Goal: Feedback & Contribution: Contribute content

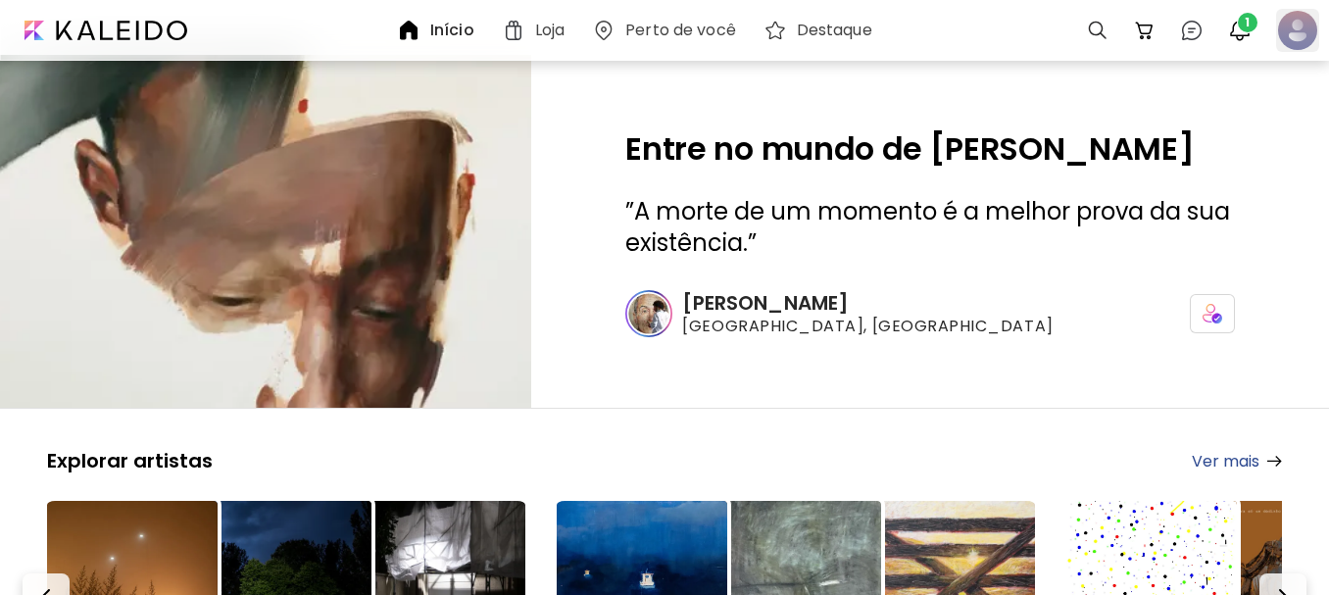
click at [1298, 29] on div at bounding box center [1297, 30] width 43 height 43
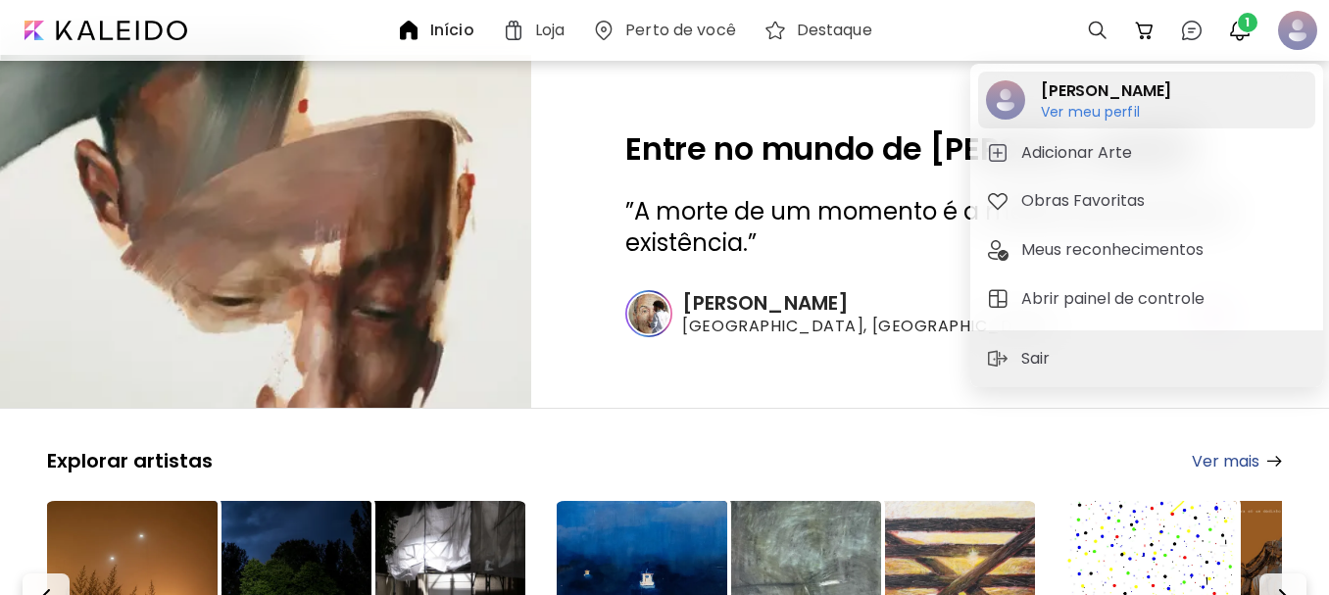
click at [1080, 110] on h6 "Ver meu perfil" at bounding box center [1106, 112] width 130 height 18
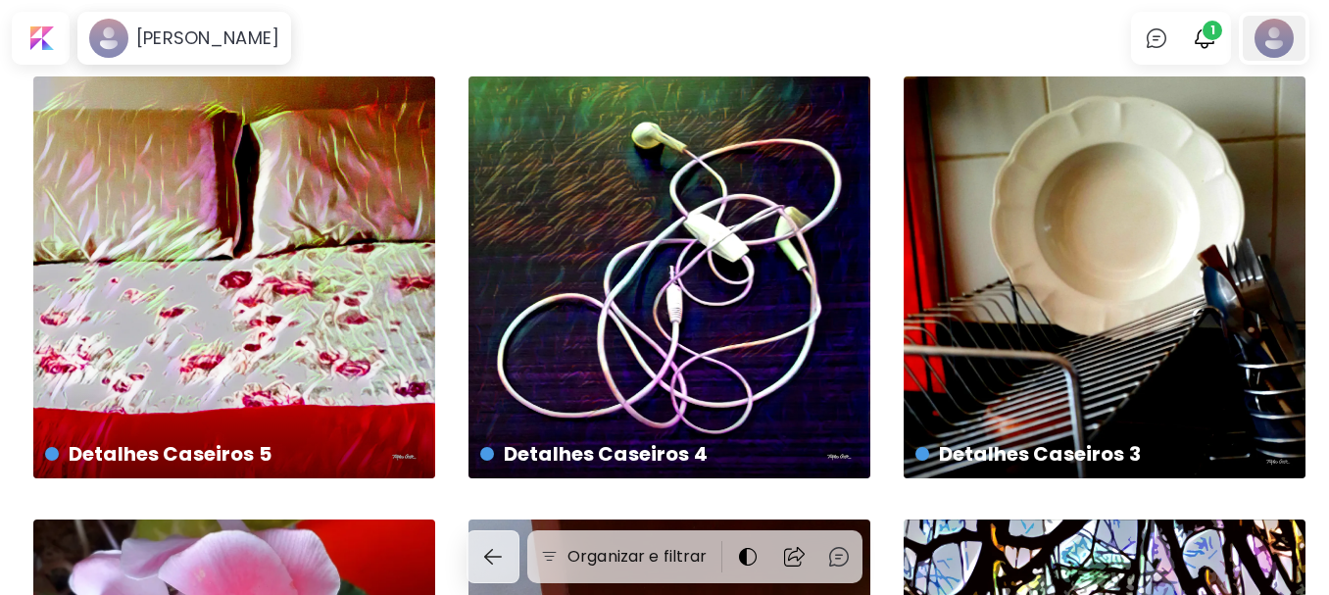
click at [1287, 21] on div at bounding box center [1273, 38] width 63 height 45
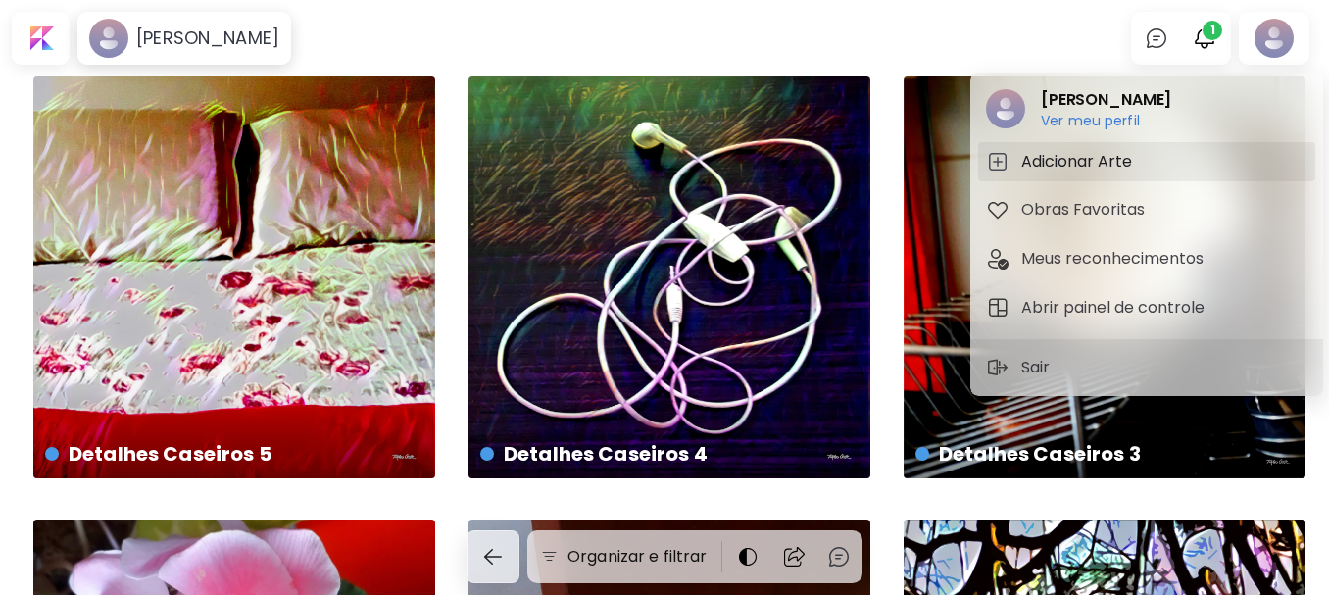
click at [1073, 160] on h5 "Adicionar Arte" at bounding box center [1079, 162] width 117 height 24
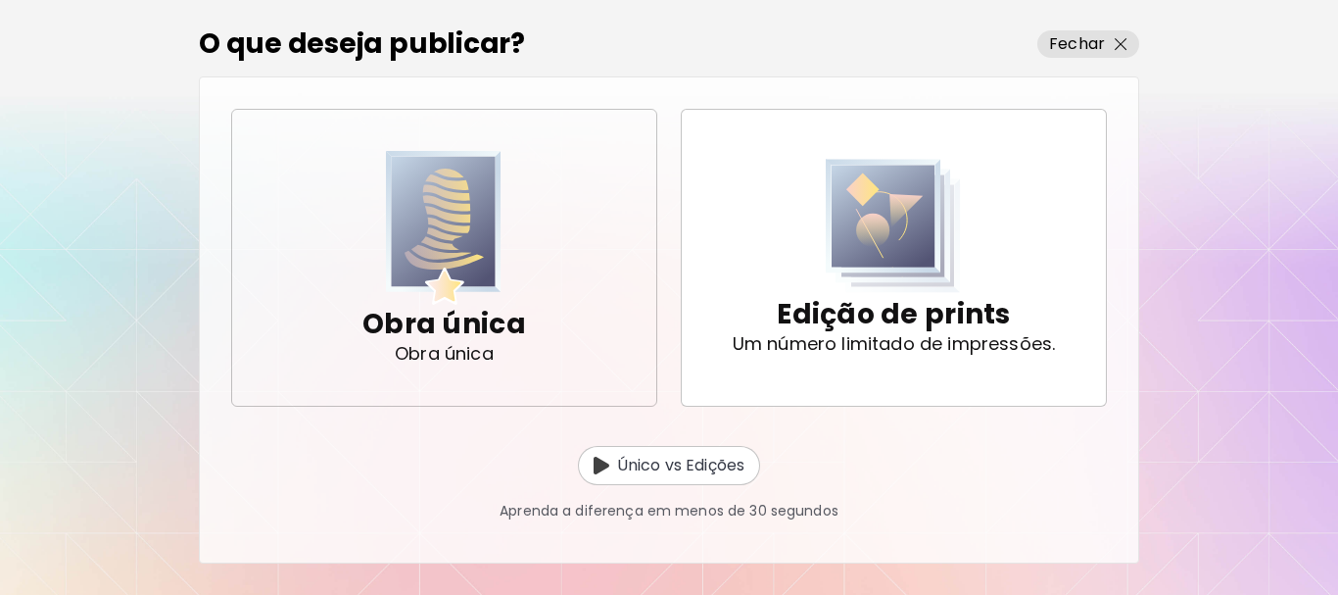
click at [477, 240] on img "button" at bounding box center [444, 228] width 116 height 154
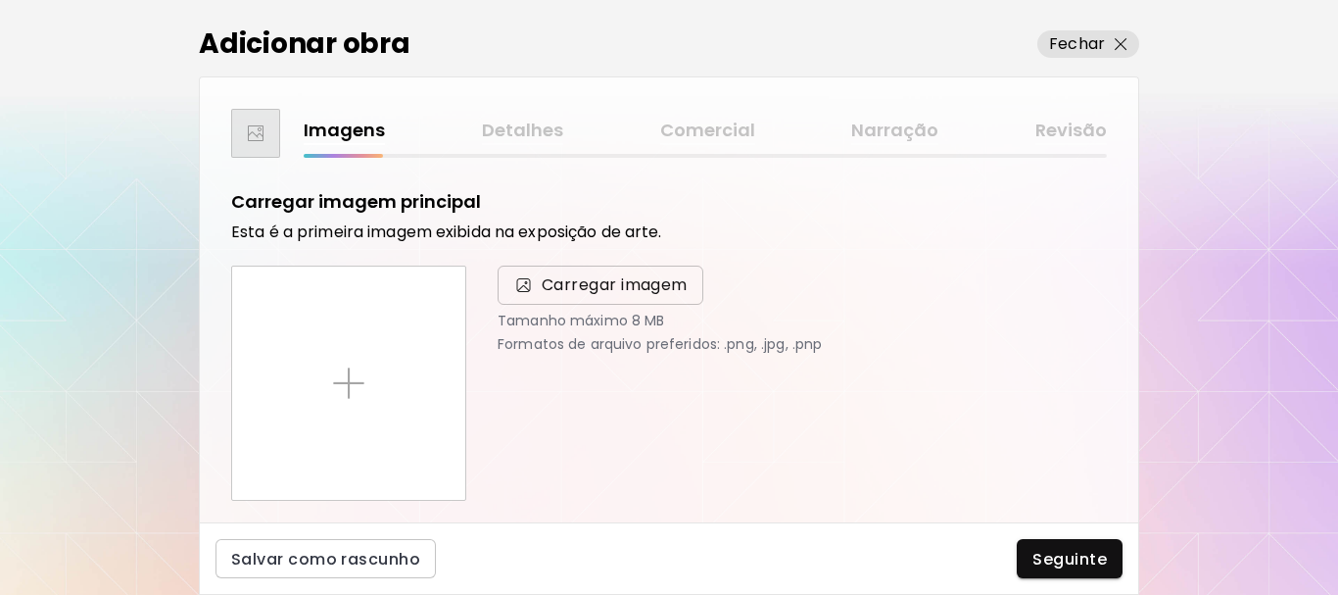
click at [585, 284] on span "Carregar imagem" at bounding box center [615, 285] width 146 height 24
click at [0, 0] on input "Carregar imagem" at bounding box center [0, 0] width 0 height 0
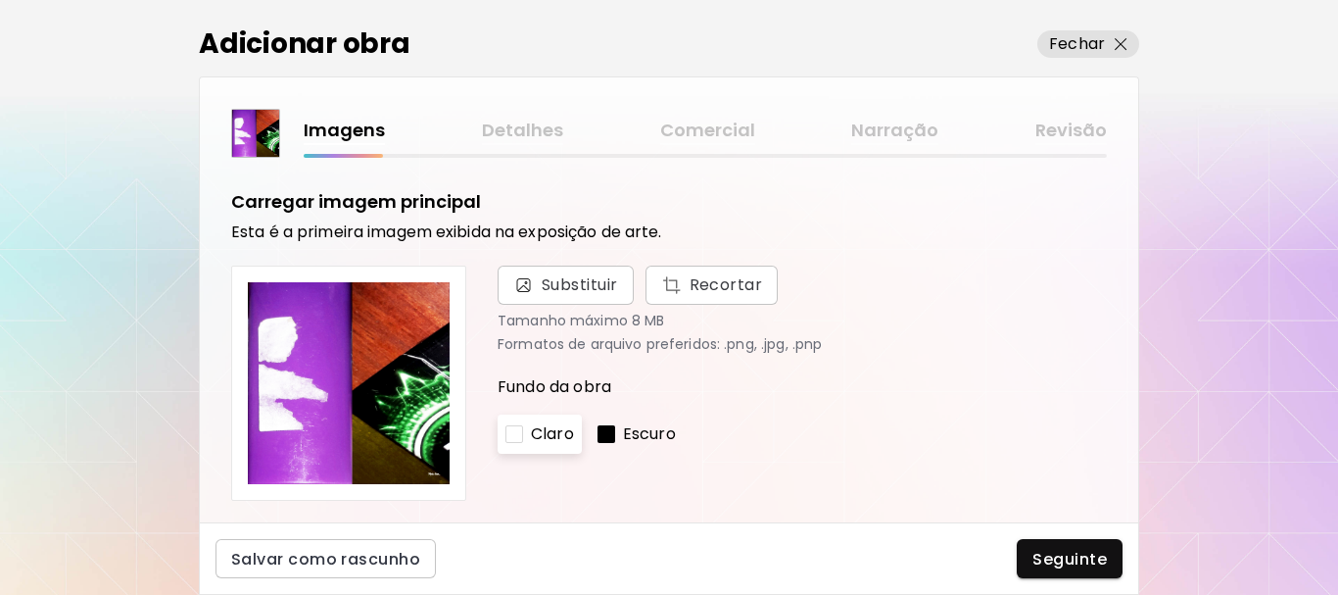
click at [672, 430] on p "Escuro" at bounding box center [649, 434] width 53 height 24
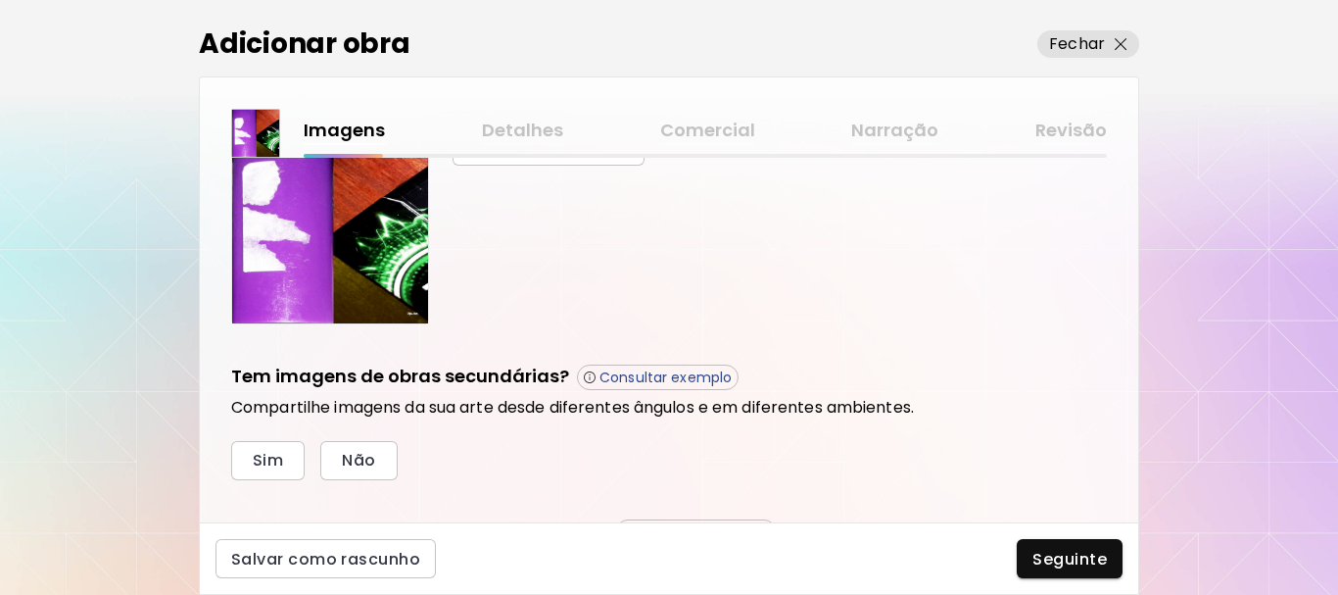
scroll to position [673, 0]
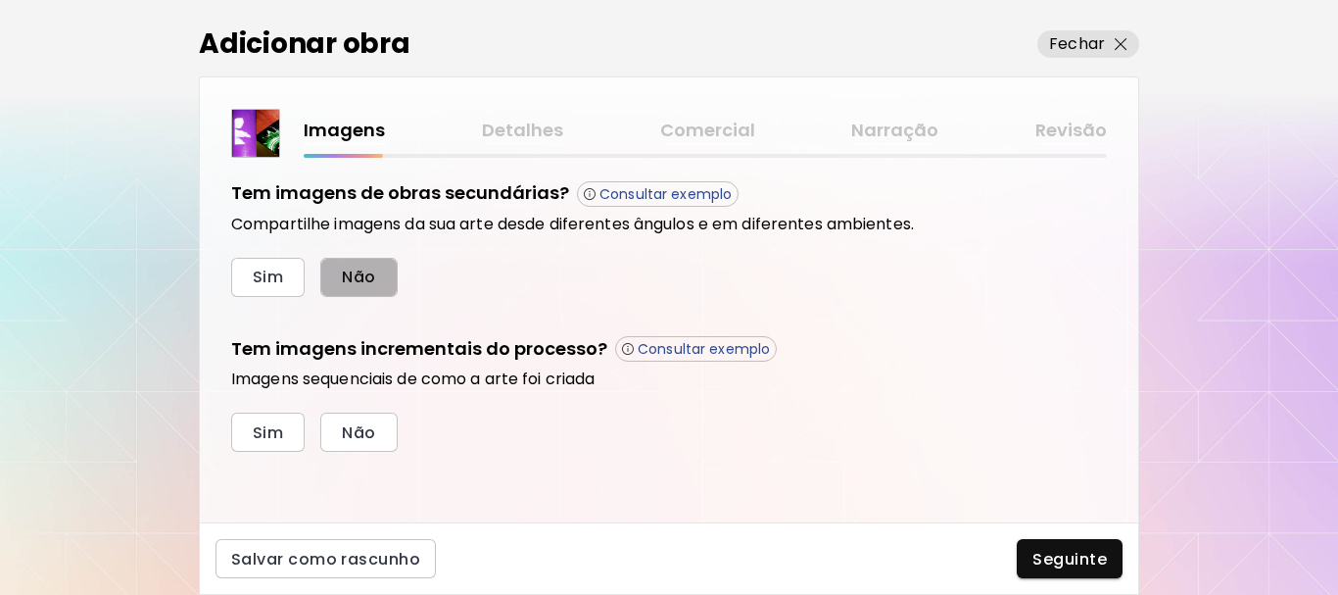
click at [347, 283] on button "Não" at bounding box center [358, 277] width 76 height 39
click at [359, 427] on span "Não" at bounding box center [358, 432] width 33 height 21
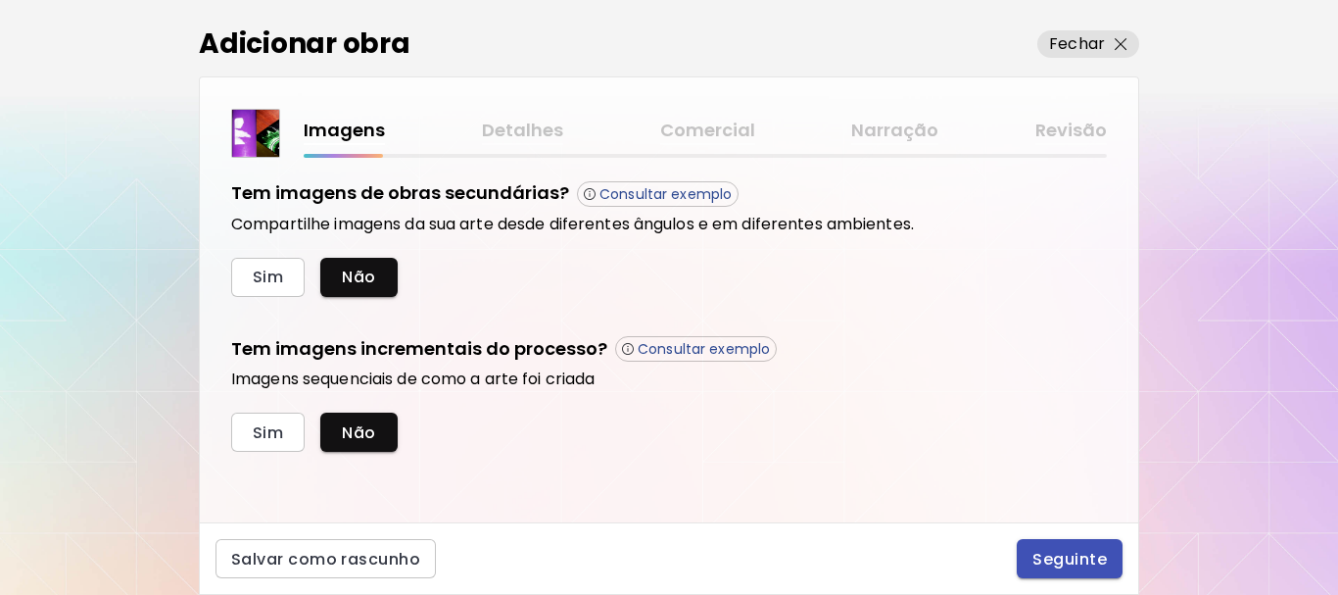
click at [1062, 556] on span "Seguinte" at bounding box center [1070, 559] width 74 height 21
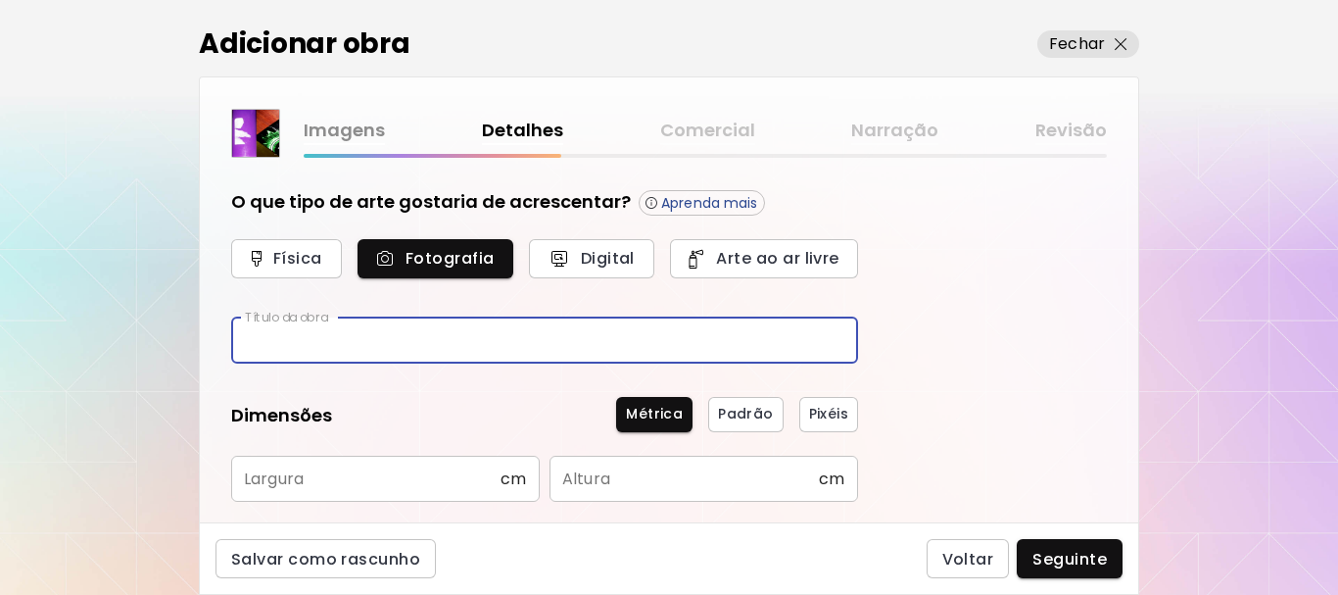
click at [382, 336] on input "text" at bounding box center [544, 340] width 627 height 46
type input "********"
click at [315, 485] on input "text" at bounding box center [365, 479] width 269 height 46
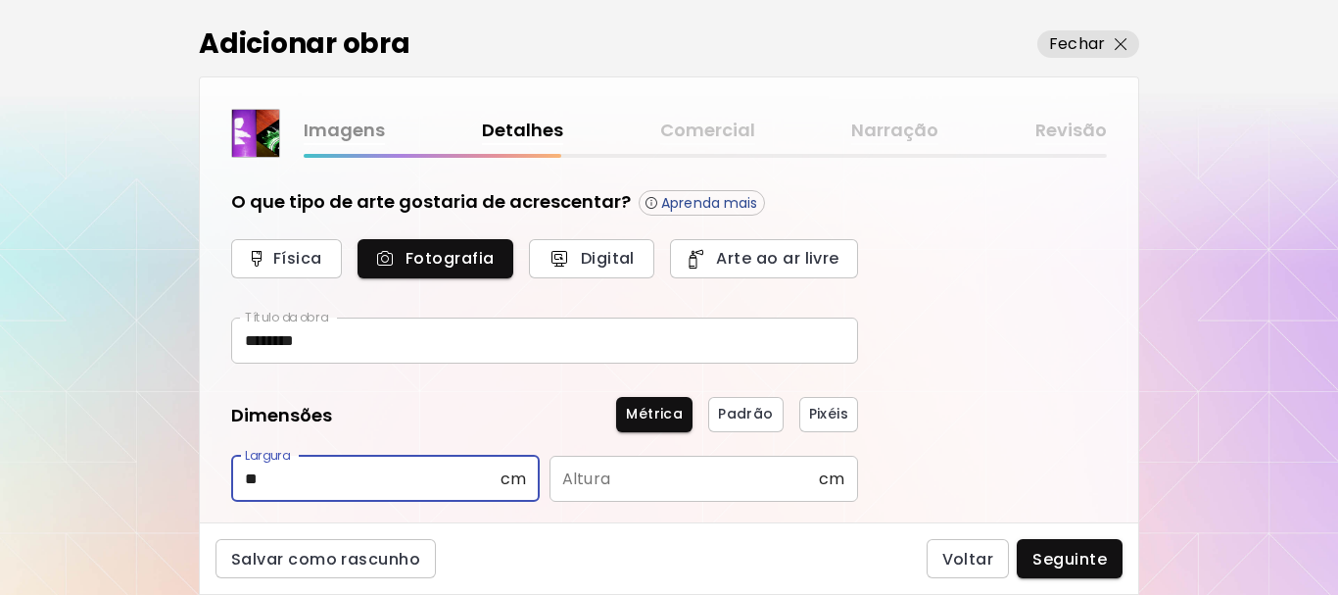
type input "**"
click at [599, 479] on input "text" at bounding box center [684, 479] width 269 height 46
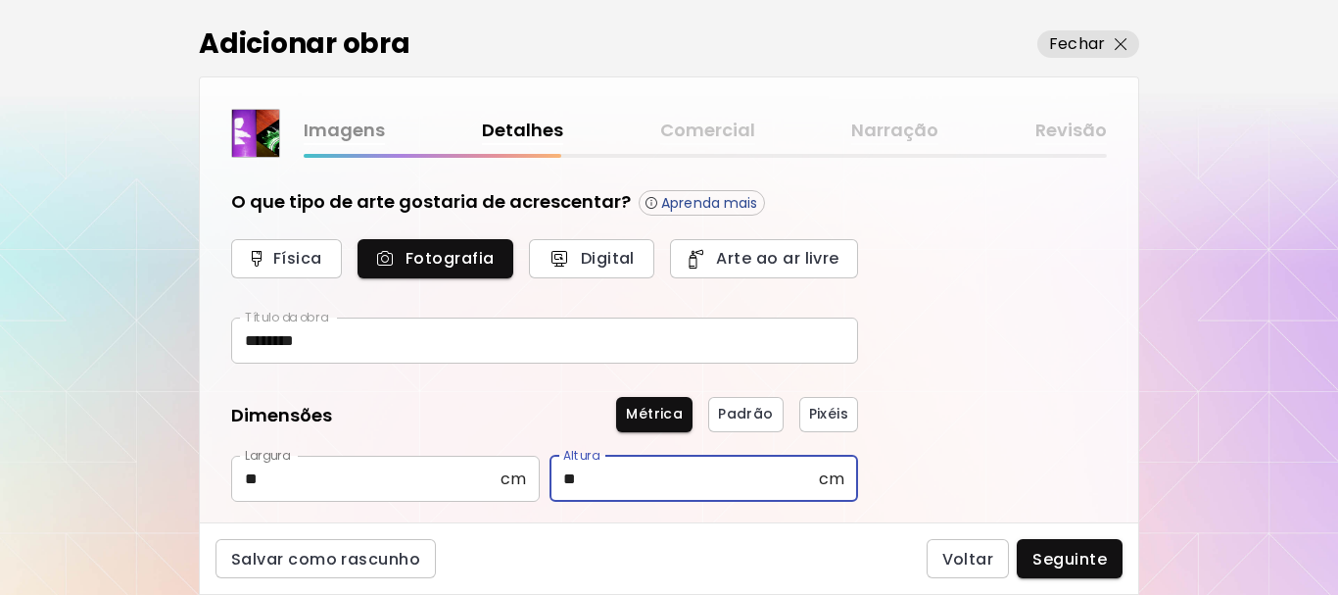
scroll to position [196, 0]
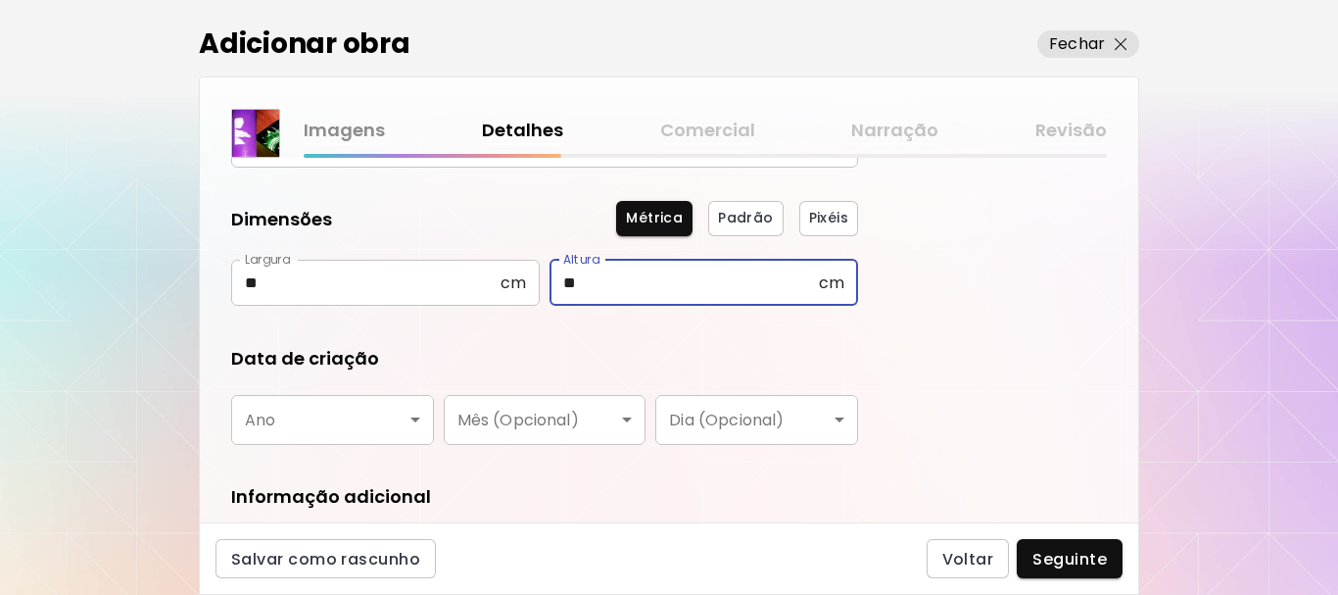
type input "**"
click at [378, 421] on body "[DOMAIN_NAME]/tiagocruz Adicionar obras Gerencie suas obras Editar Perfil My Bi…" at bounding box center [669, 297] width 1338 height 595
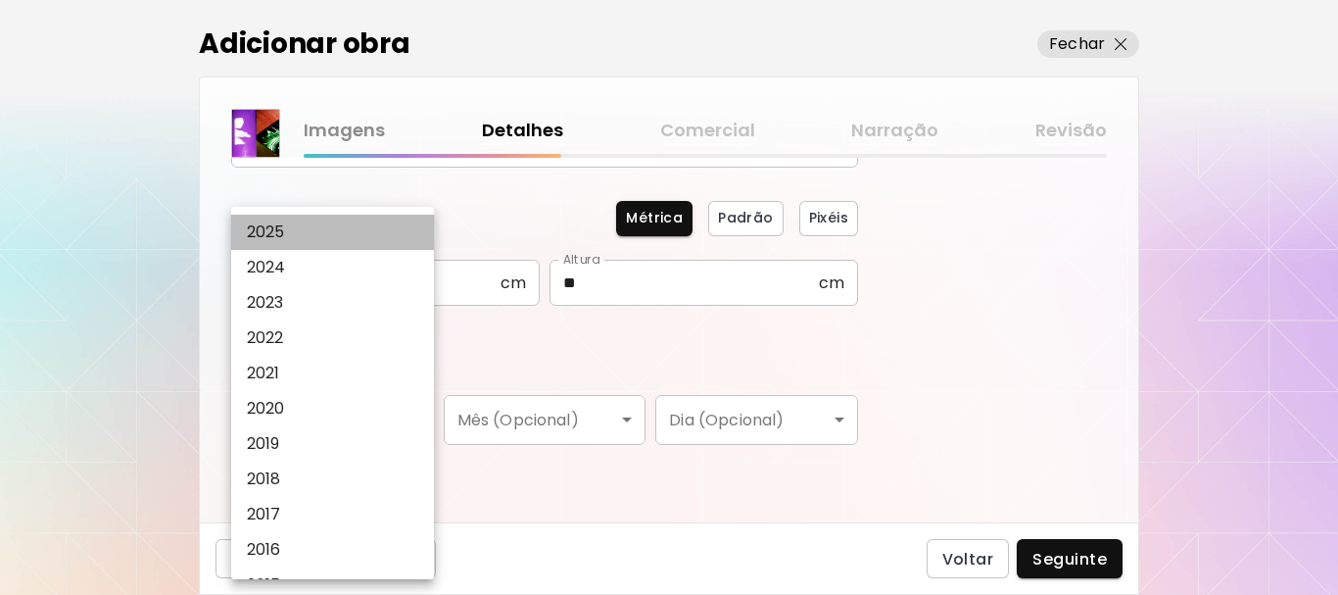
click at [364, 219] on li "2025" at bounding box center [337, 232] width 213 height 35
type input "****"
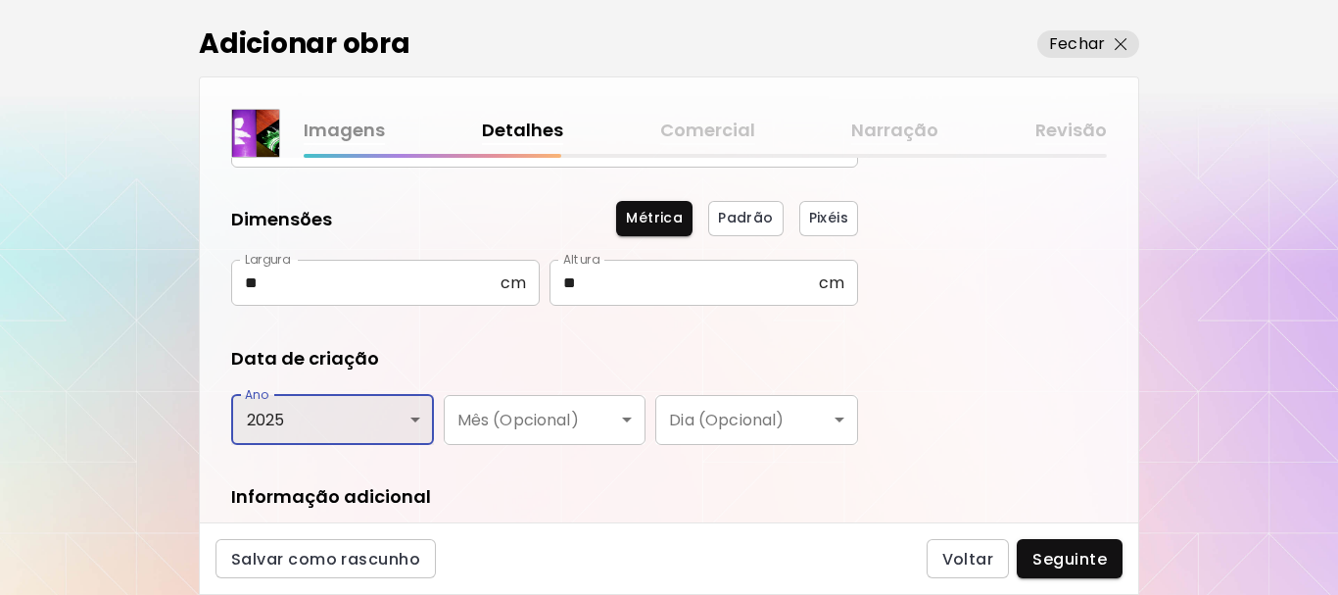
scroll to position [331, 0]
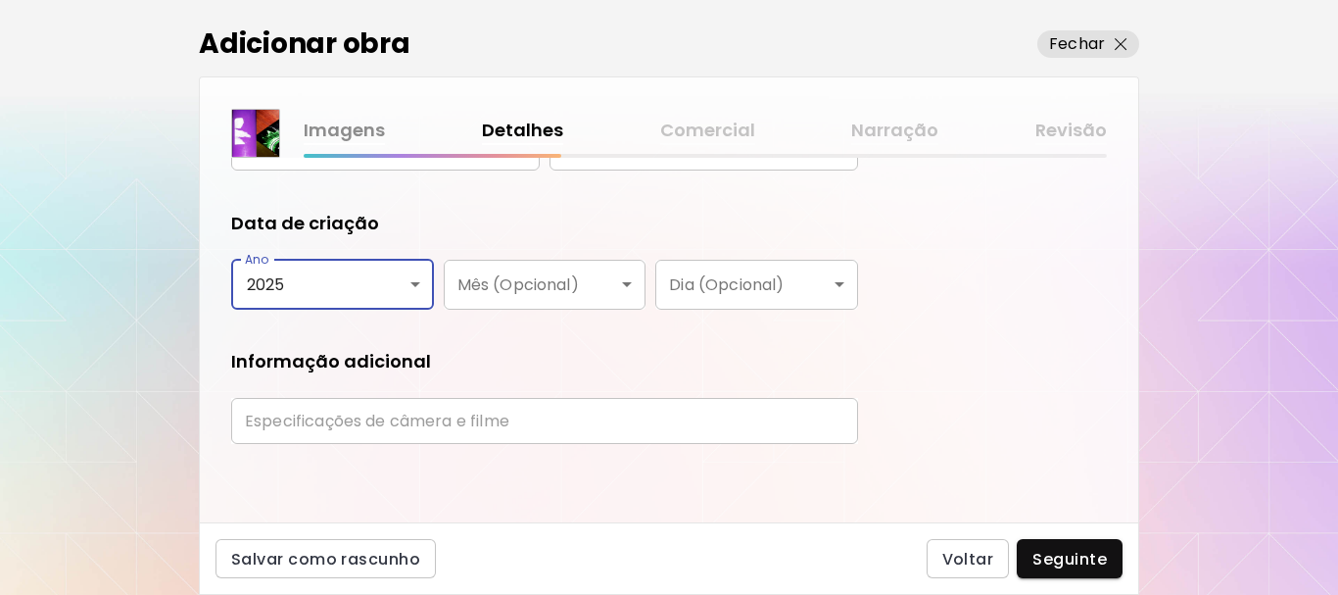
click at [640, 428] on input "text" at bounding box center [544, 421] width 627 height 46
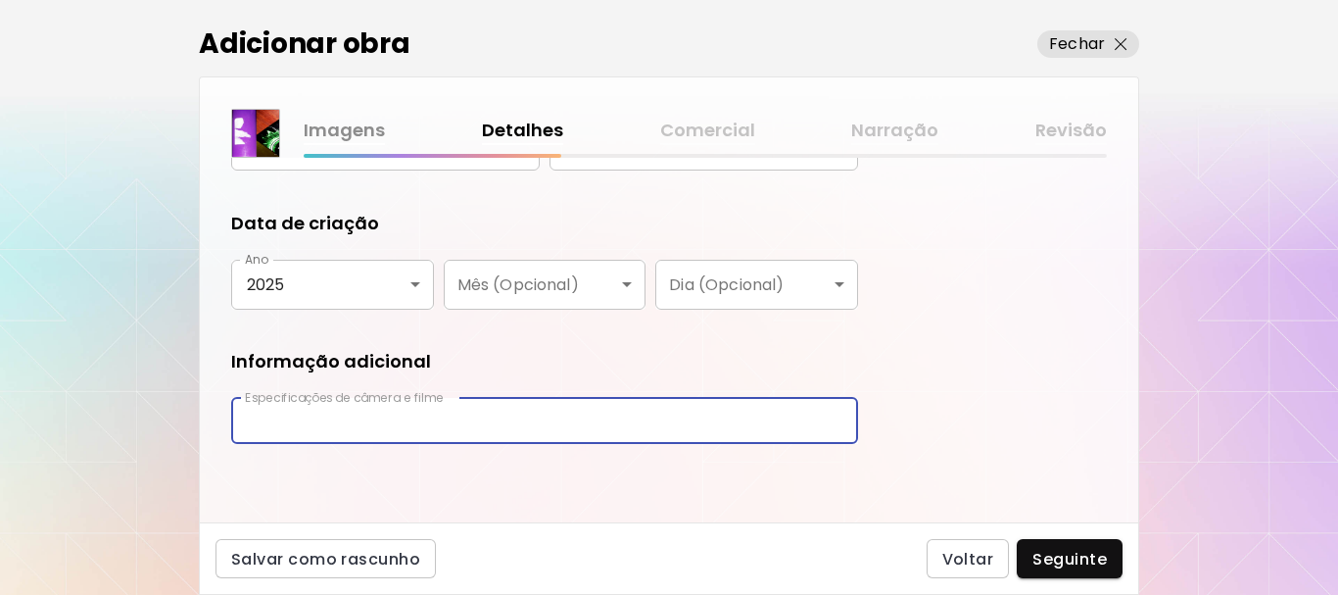
type input "**********"
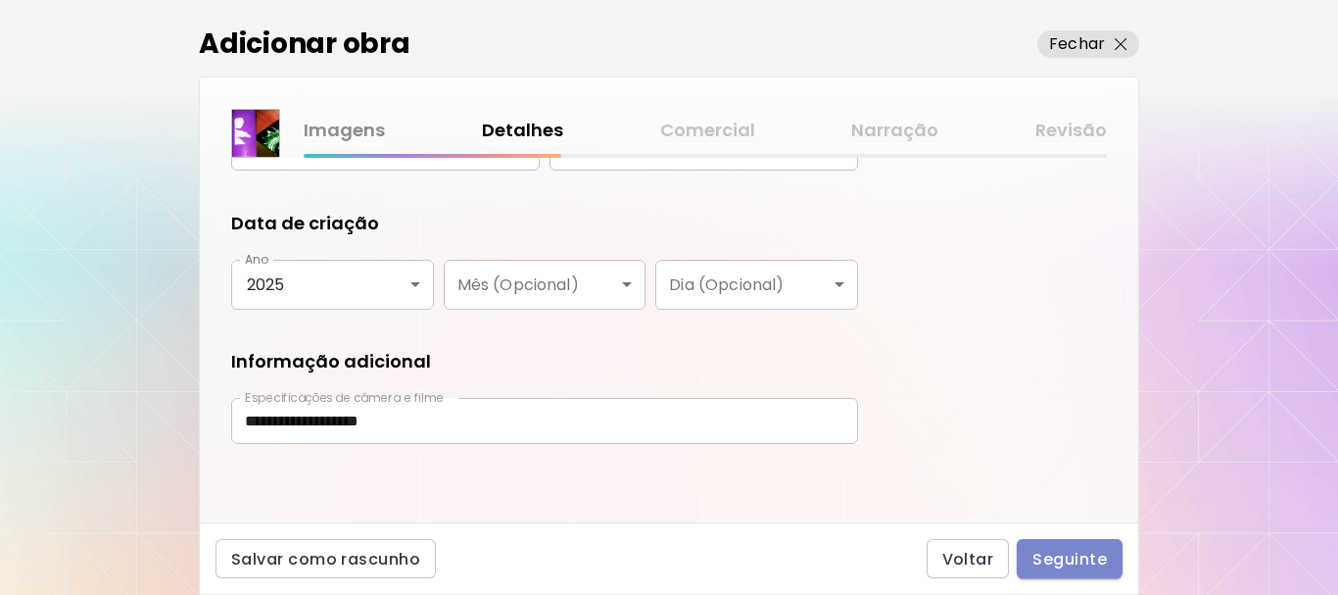
click at [1070, 558] on span "Seguinte" at bounding box center [1070, 559] width 74 height 21
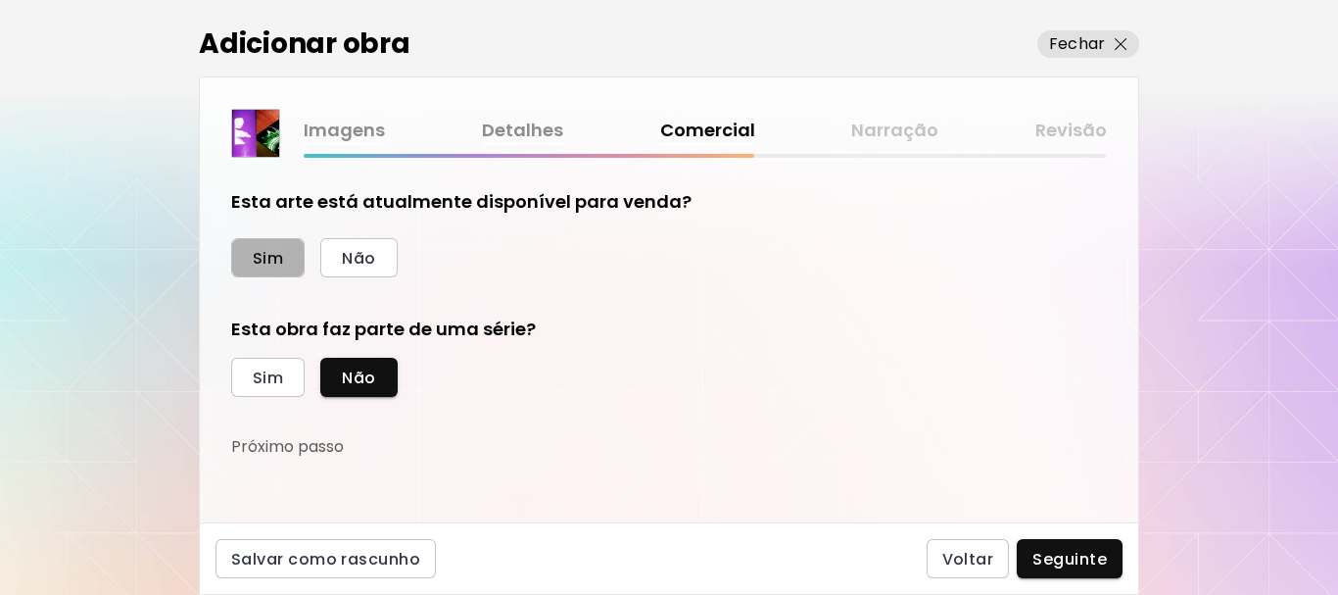
click at [272, 250] on span "Sim" at bounding box center [268, 258] width 30 height 21
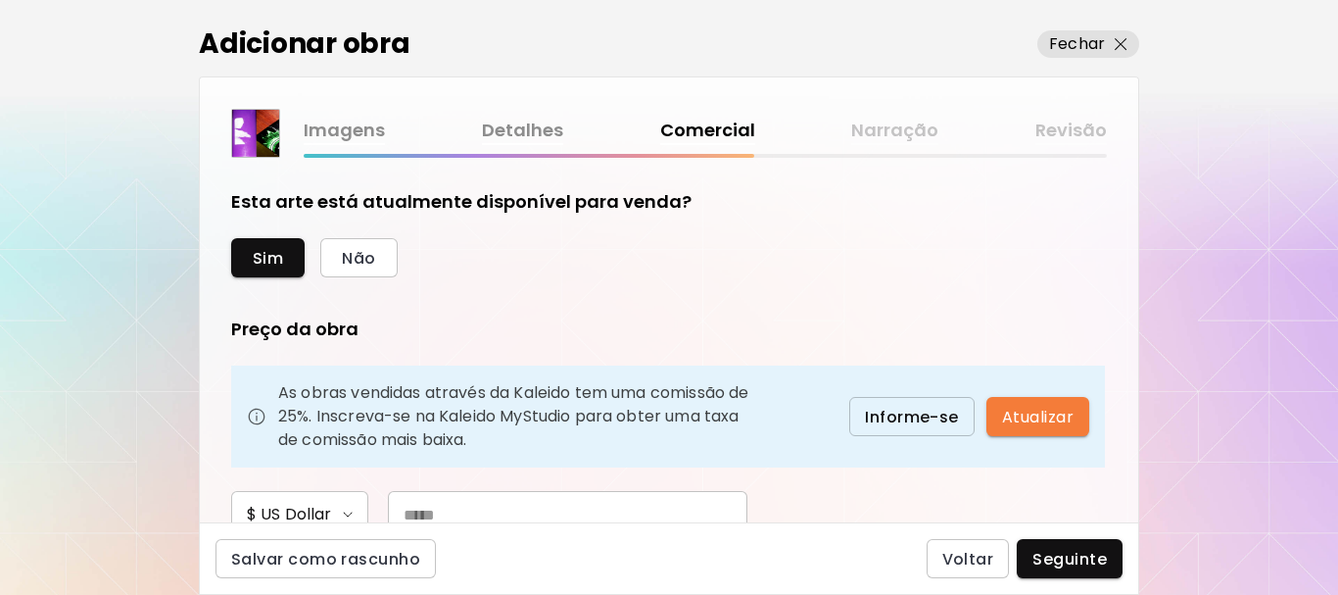
scroll to position [98, 0]
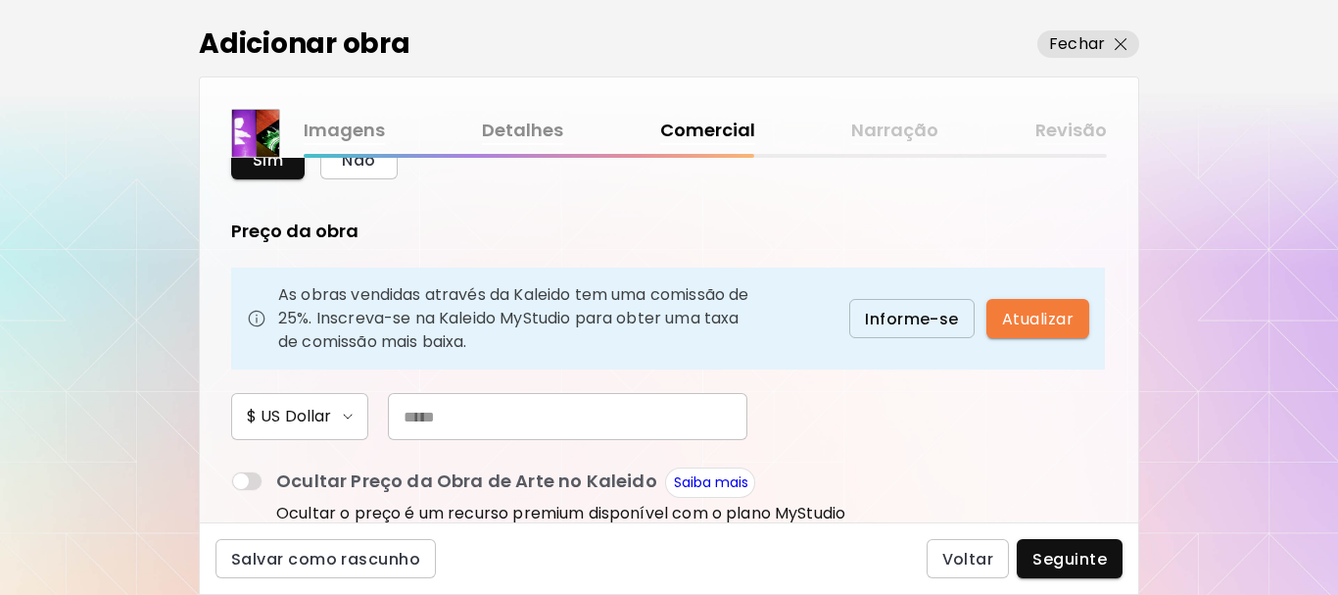
click at [590, 415] on input "text" at bounding box center [568, 416] width 360 height 47
type input "***"
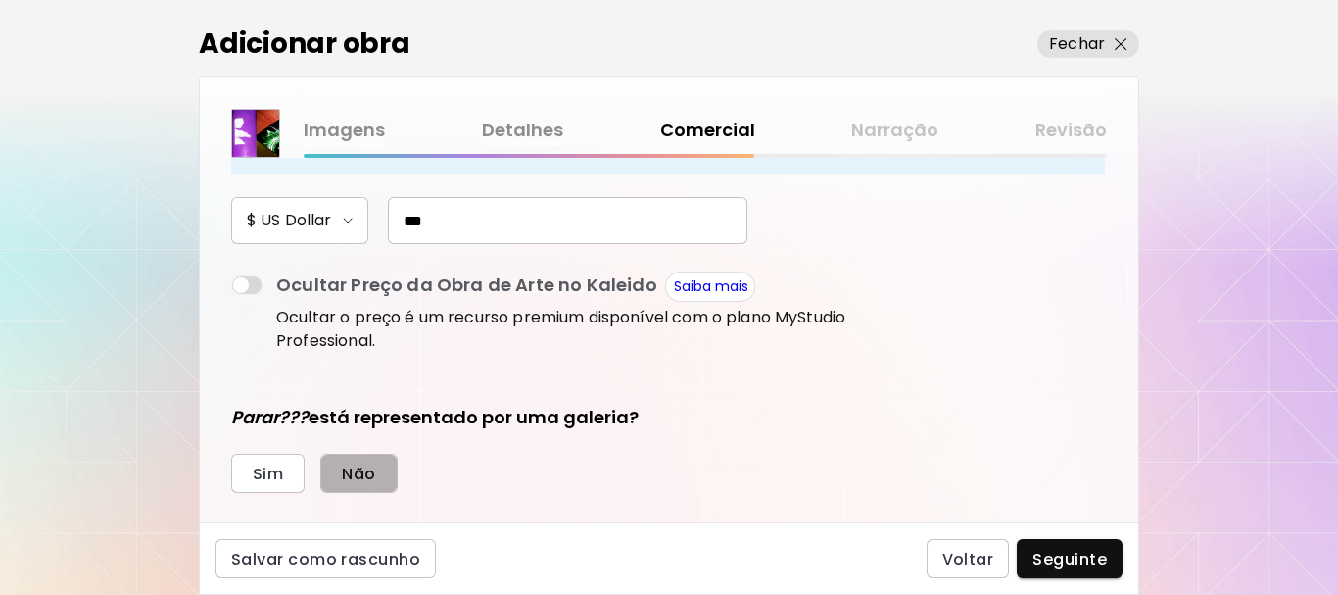
click at [363, 466] on span "Não" at bounding box center [358, 473] width 33 height 21
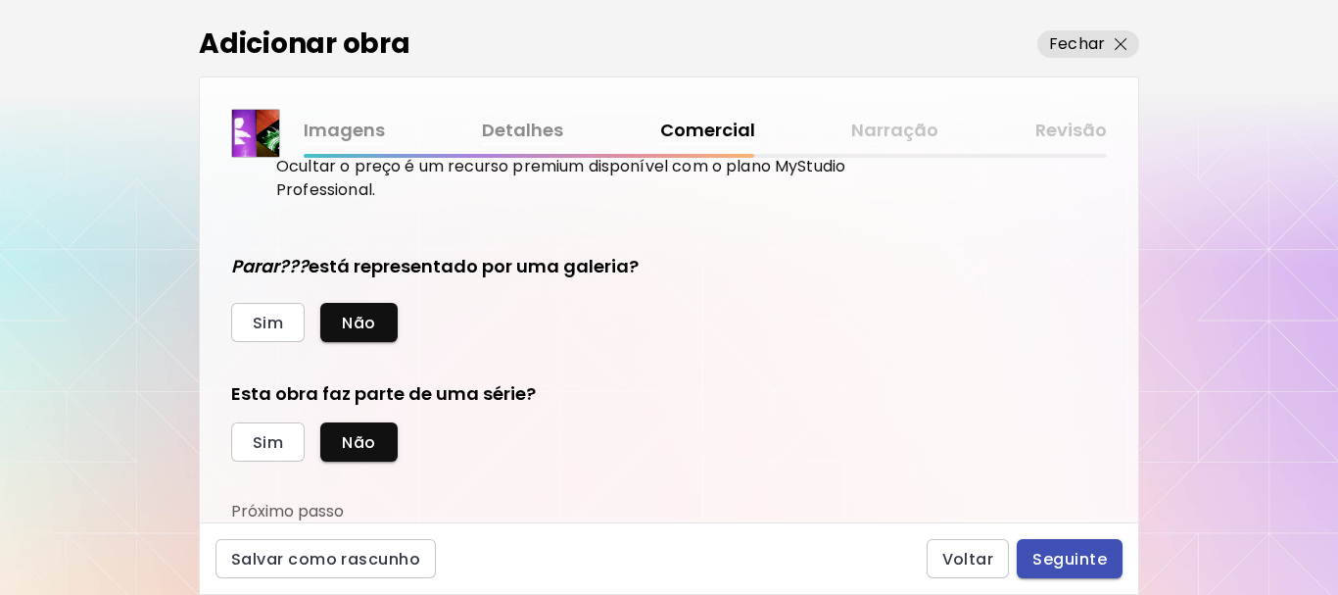
click at [1096, 558] on span "Seguinte" at bounding box center [1070, 559] width 74 height 21
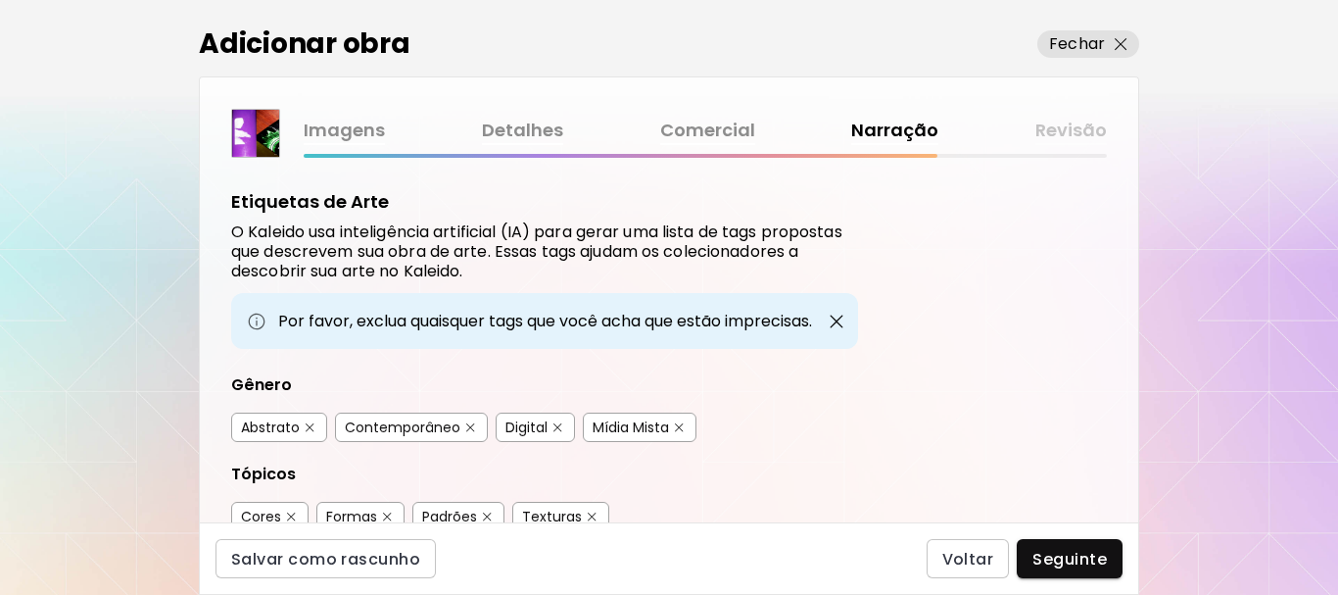
scroll to position [98, 0]
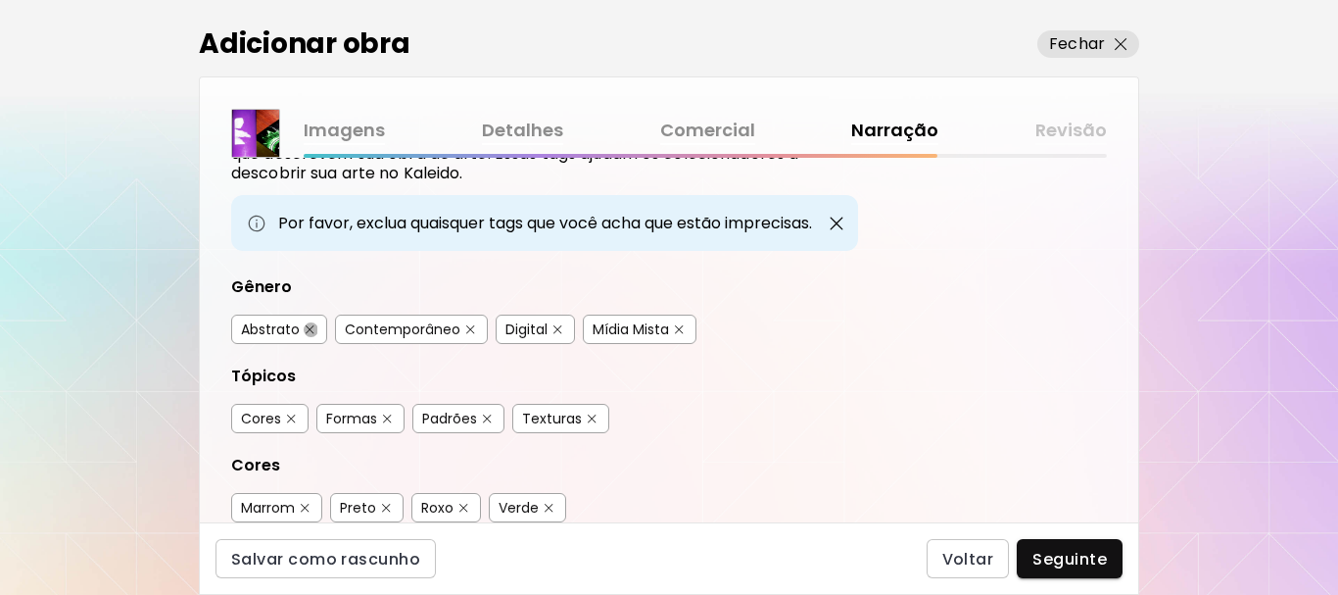
click at [305, 328] on button "button" at bounding box center [310, 329] width 15 height 15
click at [553, 318] on div "Digital" at bounding box center [535, 329] width 79 height 29
click at [555, 328] on img "button" at bounding box center [558, 329] width 9 height 9
click at [684, 332] on img "button" at bounding box center [679, 329] width 9 height 9
click at [289, 417] on img "button" at bounding box center [291, 418] width 9 height 9
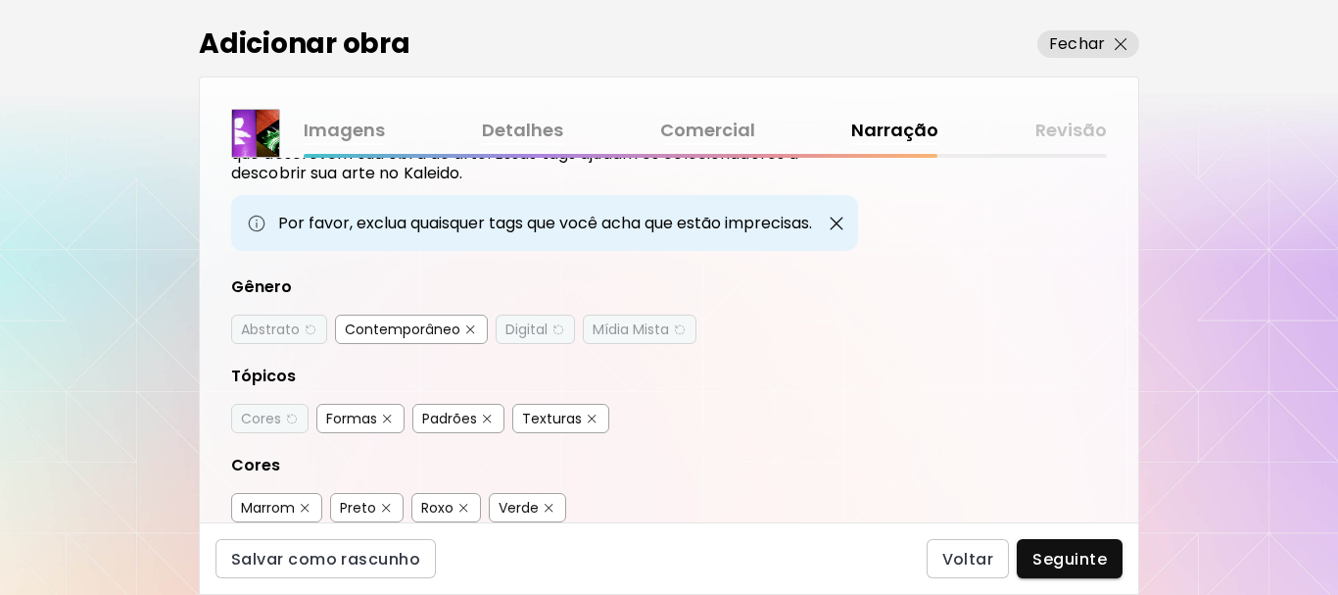
click at [484, 414] on img "button" at bounding box center [487, 418] width 9 height 9
click at [594, 420] on img "button" at bounding box center [592, 418] width 9 height 9
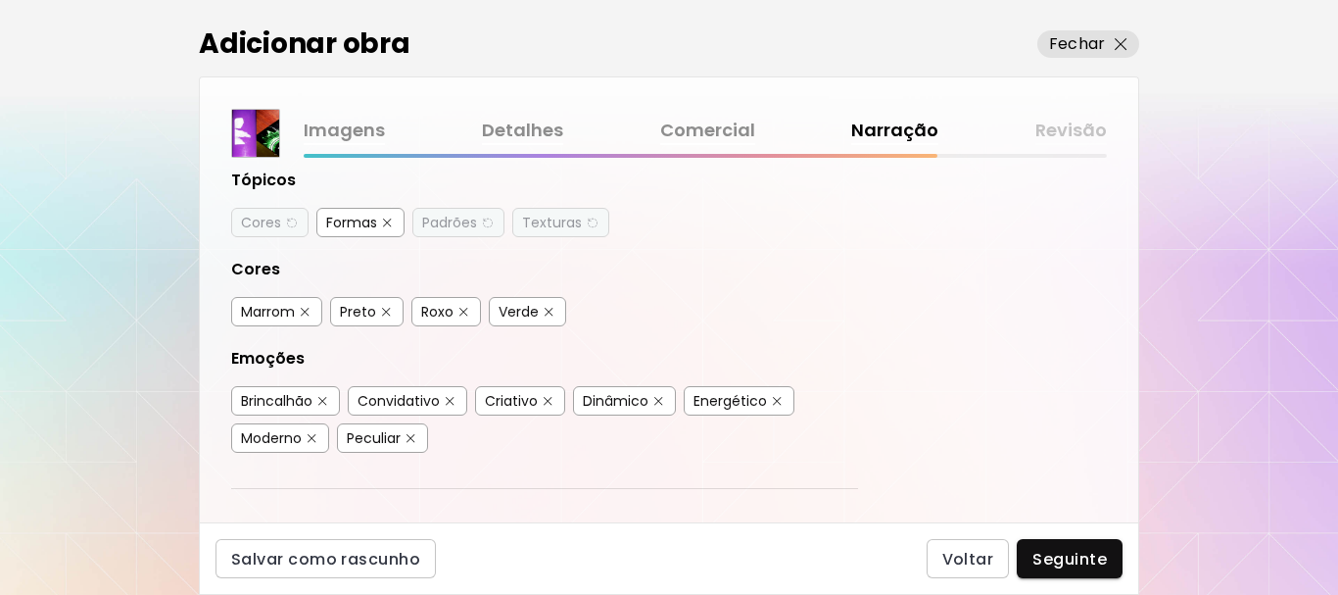
scroll to position [392, 0]
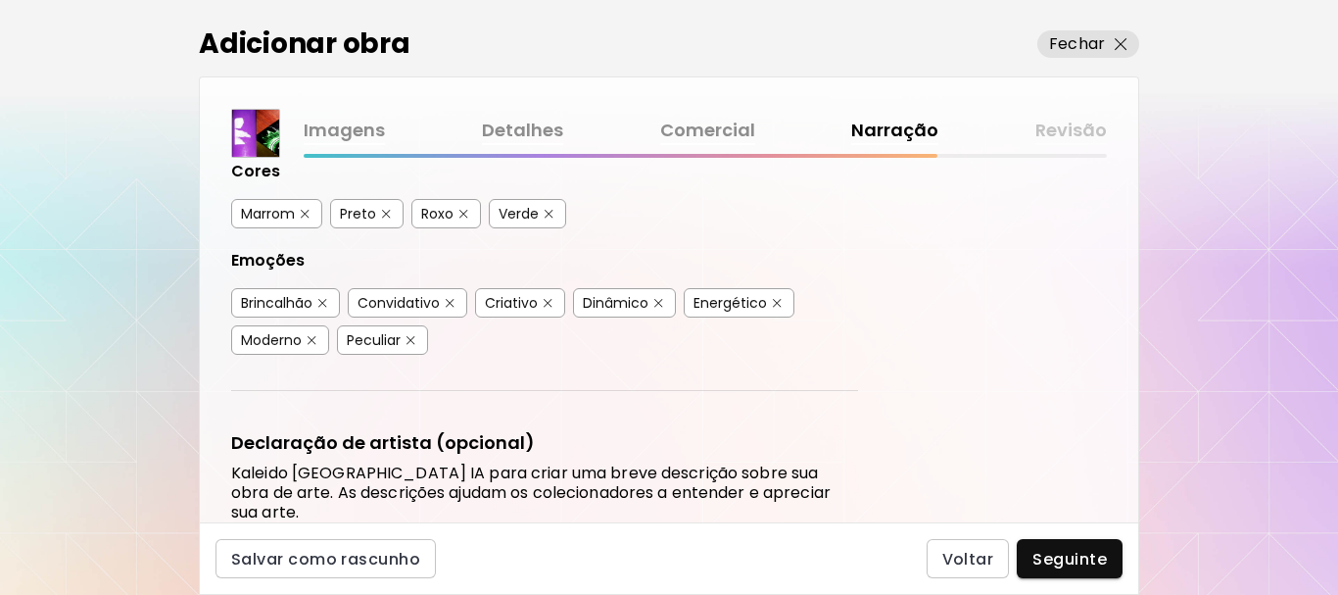
click at [307, 212] on img "button" at bounding box center [305, 214] width 9 height 9
click at [384, 207] on button "button" at bounding box center [386, 214] width 15 height 15
click at [463, 215] on img "button" at bounding box center [464, 214] width 9 height 9
click at [548, 215] on img "button" at bounding box center [549, 214] width 9 height 9
click at [455, 299] on img "button" at bounding box center [450, 303] width 9 height 9
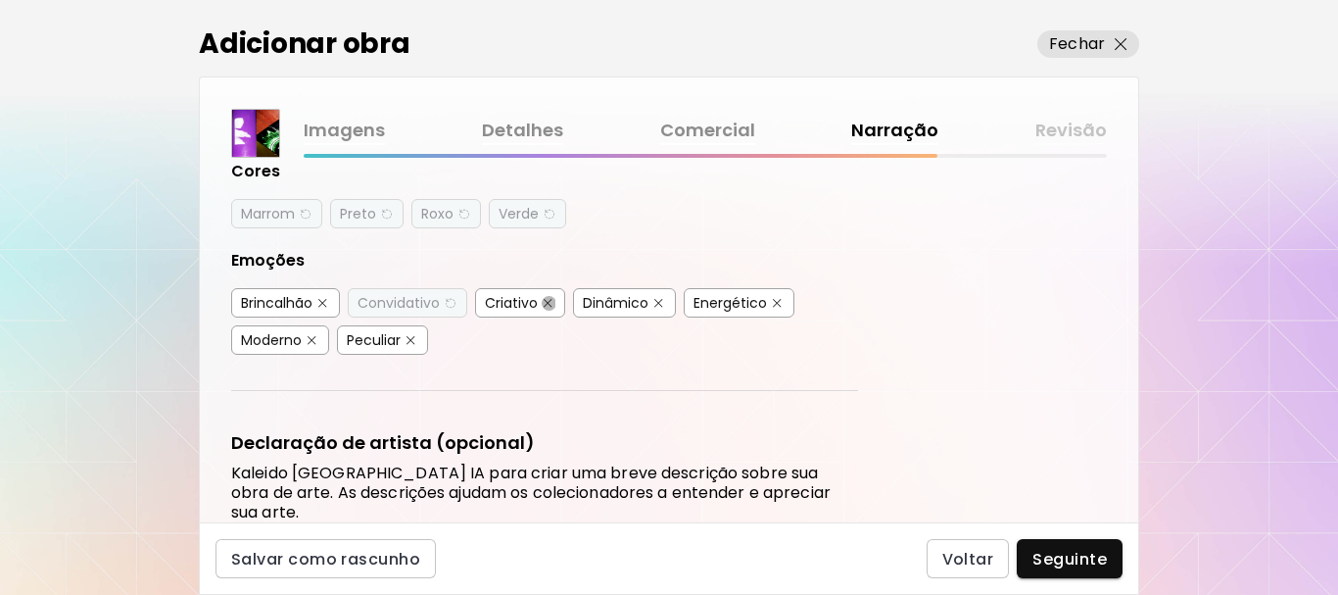
click at [550, 296] on button "button" at bounding box center [548, 303] width 15 height 15
drag, startPoint x: 660, startPoint y: 297, endPoint x: 662, endPoint y: 311, distance: 13.9
click at [662, 311] on div "Dinâmico" at bounding box center [624, 302] width 103 height 29
click at [666, 302] on button "button" at bounding box center [659, 303] width 15 height 15
click at [780, 303] on img "button" at bounding box center [777, 303] width 9 height 9
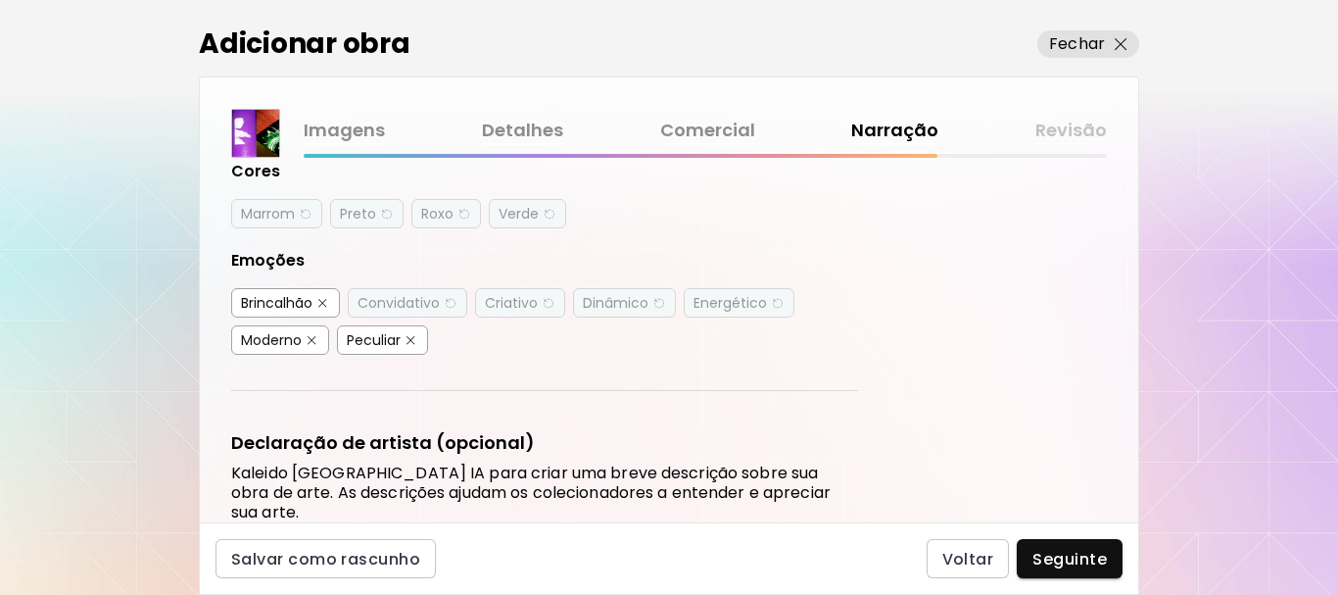
click at [312, 345] on button "button" at bounding box center [312, 340] width 15 height 15
click at [409, 342] on img "button" at bounding box center [411, 340] width 9 height 9
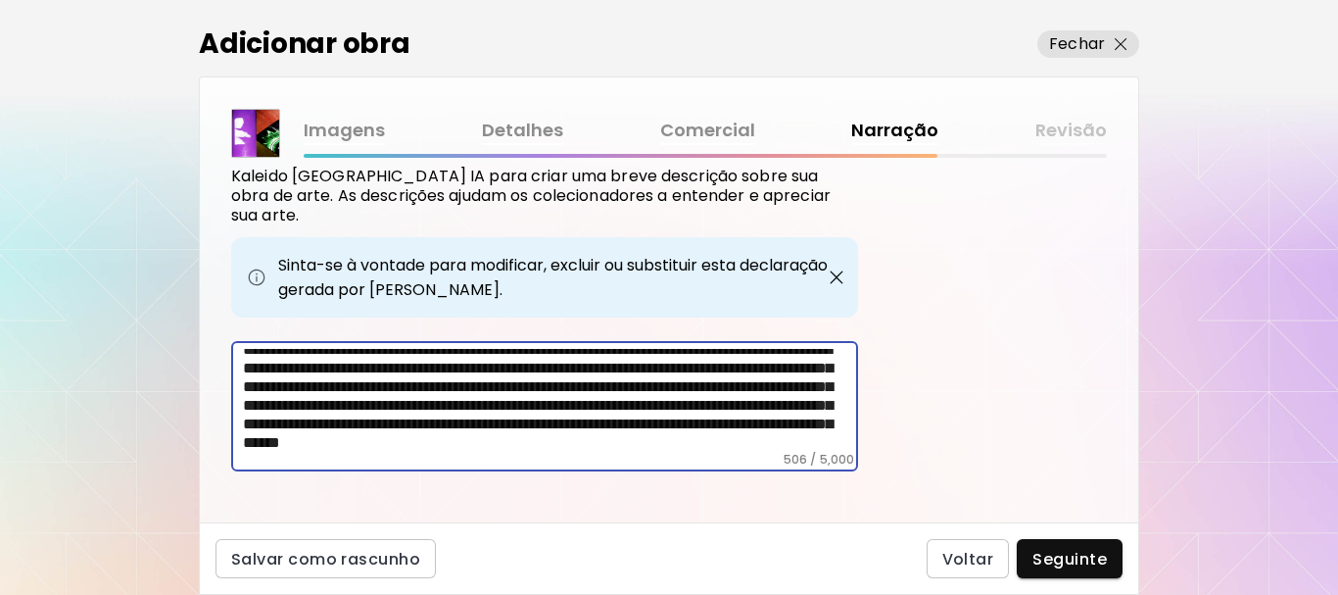
scroll to position [0, 0]
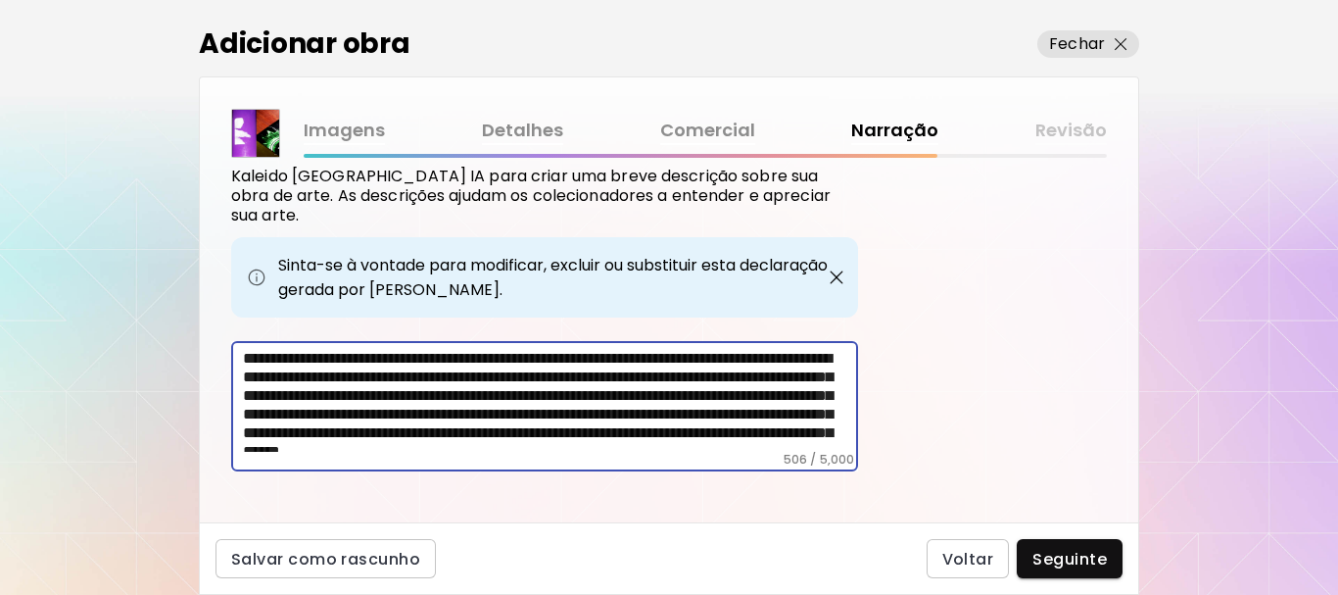
drag, startPoint x: 385, startPoint y: 379, endPoint x: 684, endPoint y: 341, distance: 301.3
click at [684, 349] on textarea "**********" at bounding box center [550, 400] width 615 height 103
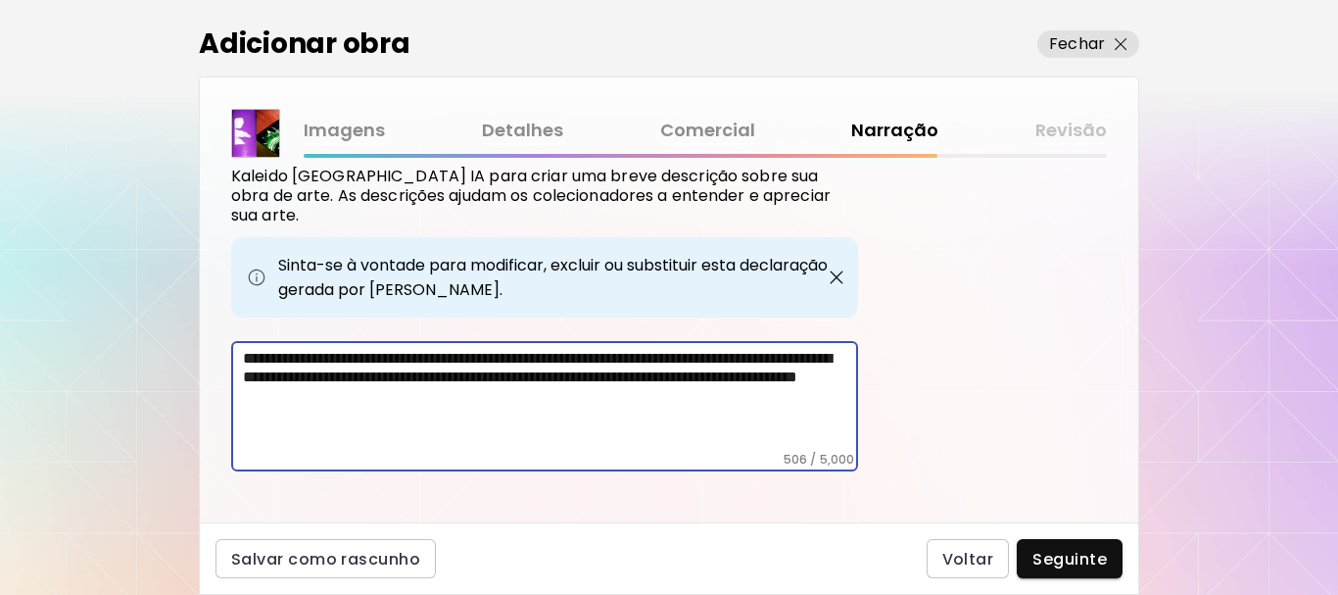
scroll to position [644, 0]
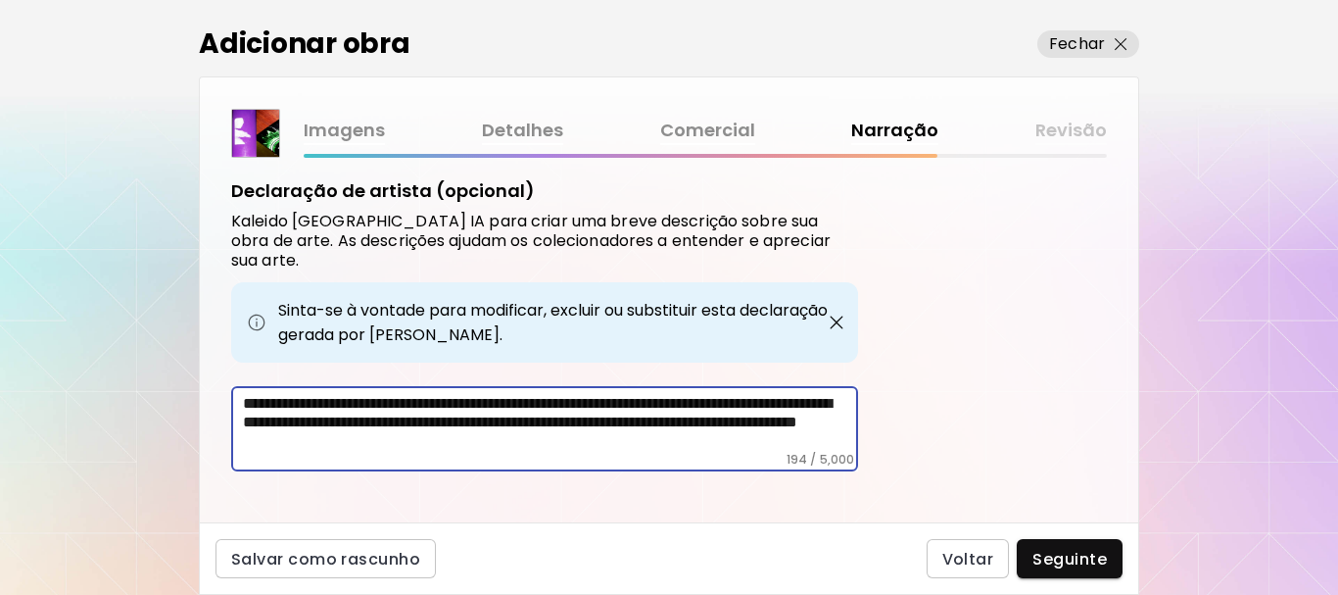
click at [676, 394] on textarea "**********" at bounding box center [550, 423] width 615 height 58
type textarea "**********"
click at [1062, 551] on span "Seguinte" at bounding box center [1070, 559] width 74 height 21
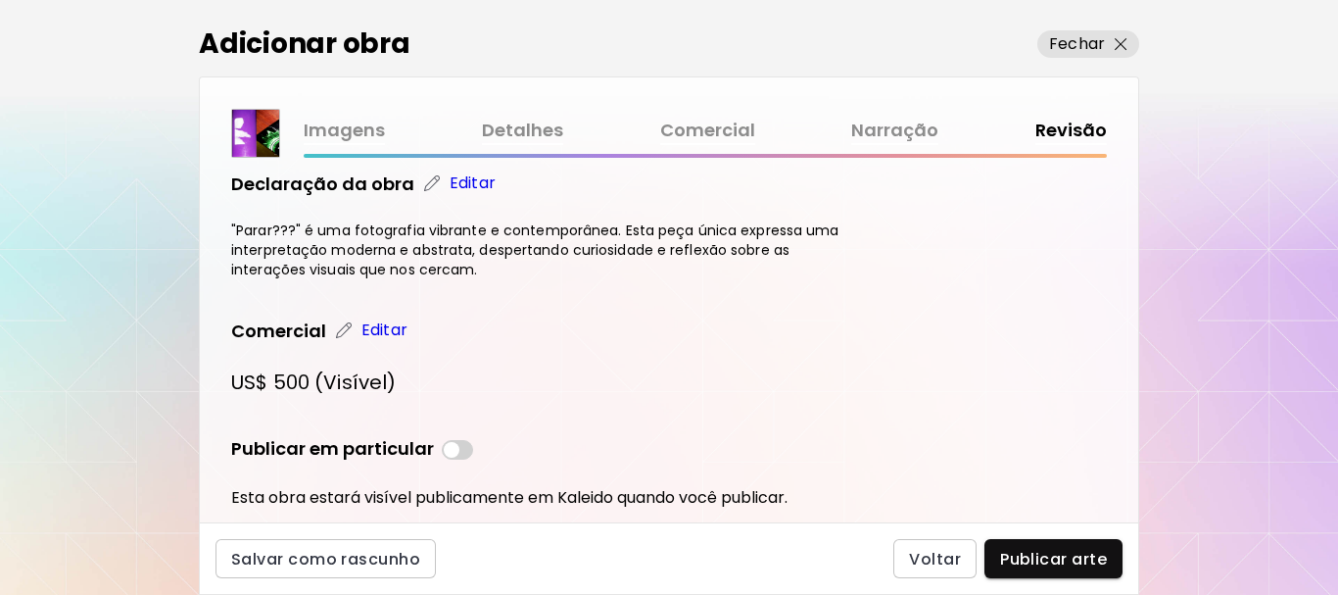
scroll to position [548, 0]
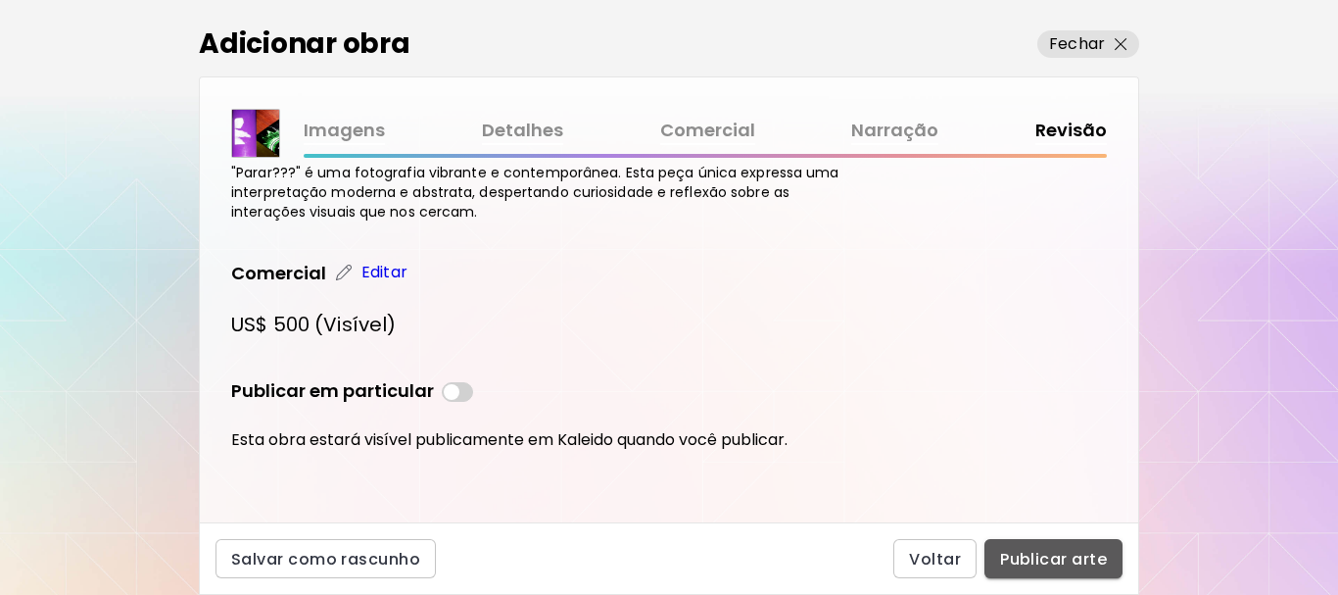
click at [1049, 550] on button "Publicar arte" at bounding box center [1054, 558] width 138 height 39
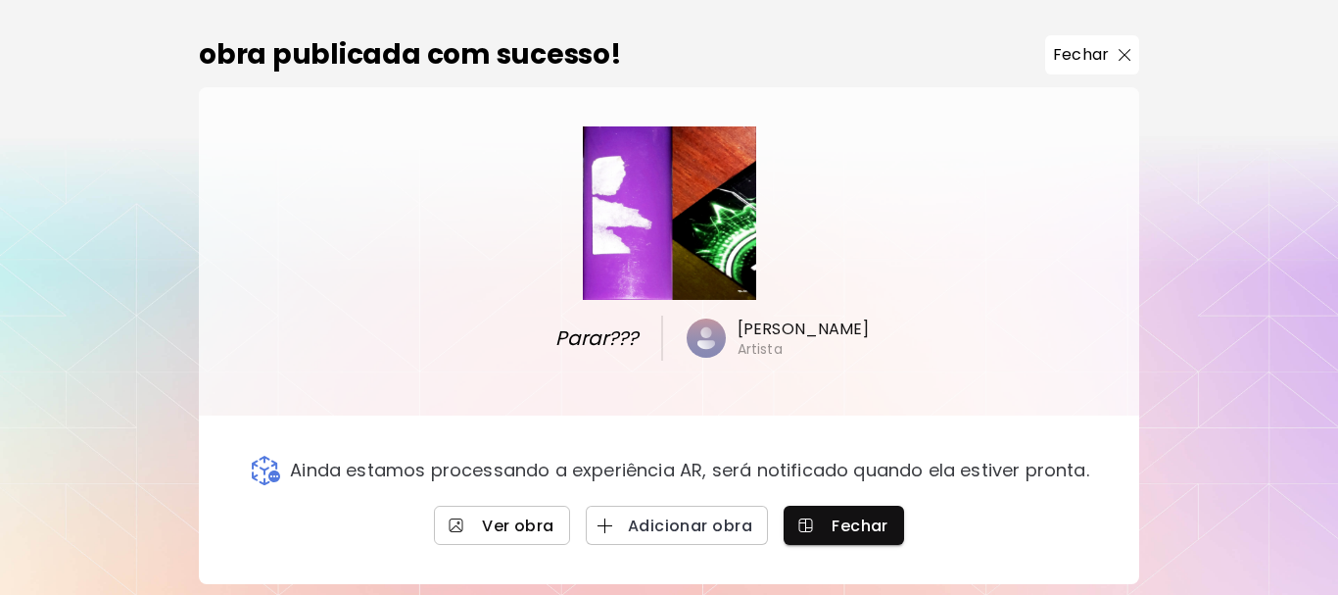
click at [505, 529] on span "Ver obra" at bounding box center [502, 525] width 105 height 21
